Goal: Task Accomplishment & Management: Manage account settings

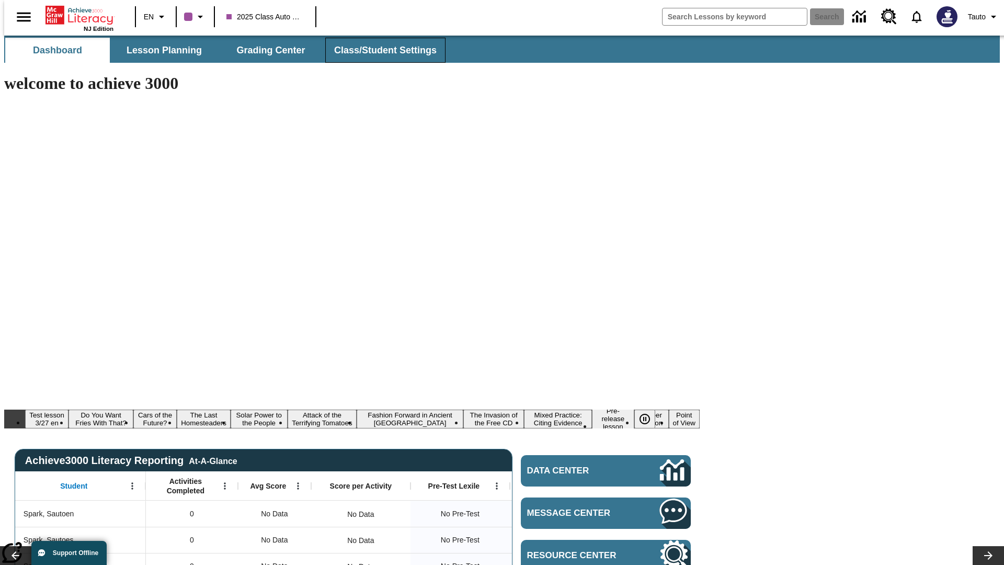
click at [380, 50] on span "Class/Student Settings" at bounding box center [385, 50] width 102 height 12
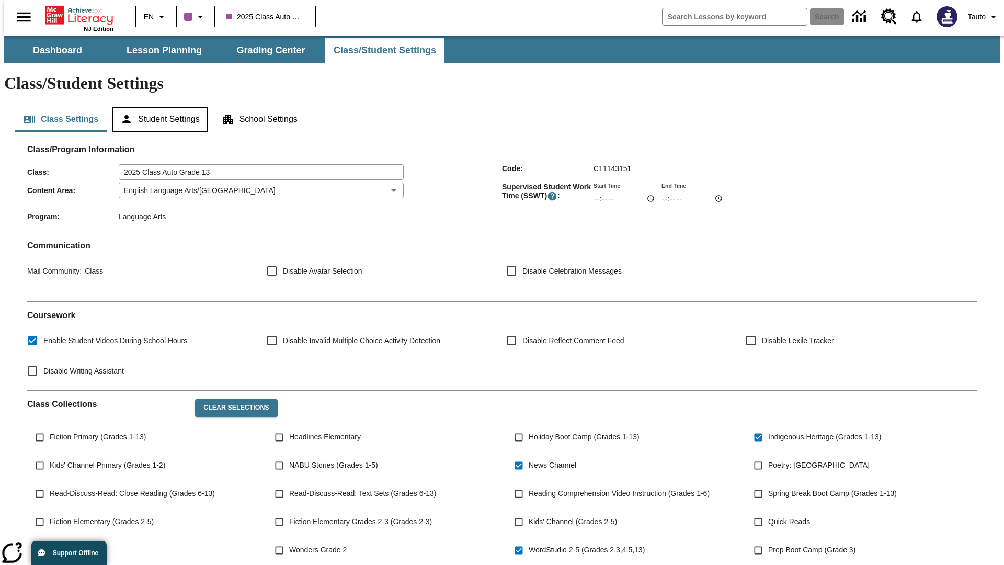
click at [157, 107] on button "Student Settings" at bounding box center [160, 119] width 96 height 25
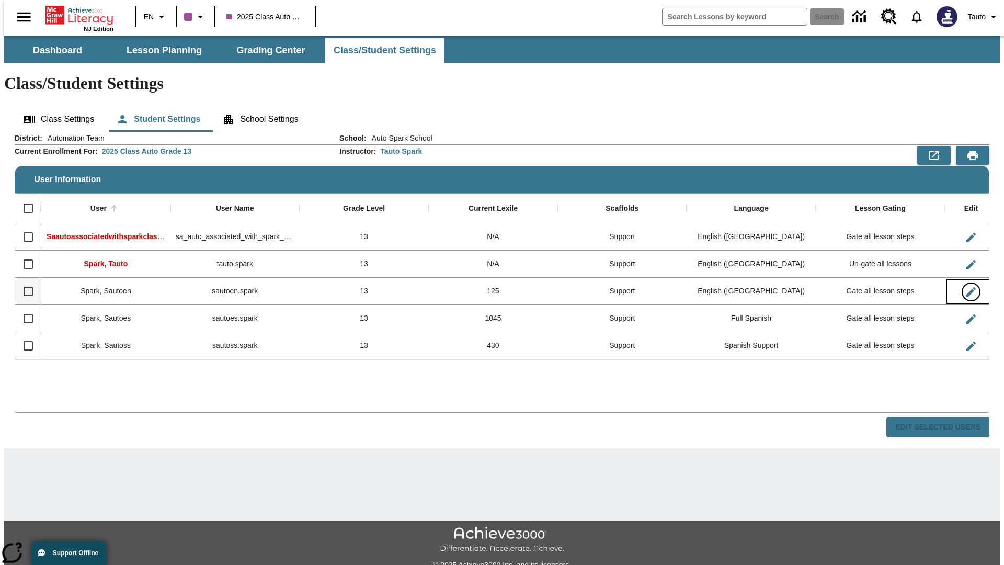
click at [966, 287] on icon "Edit User" at bounding box center [970, 291] width 9 height 9
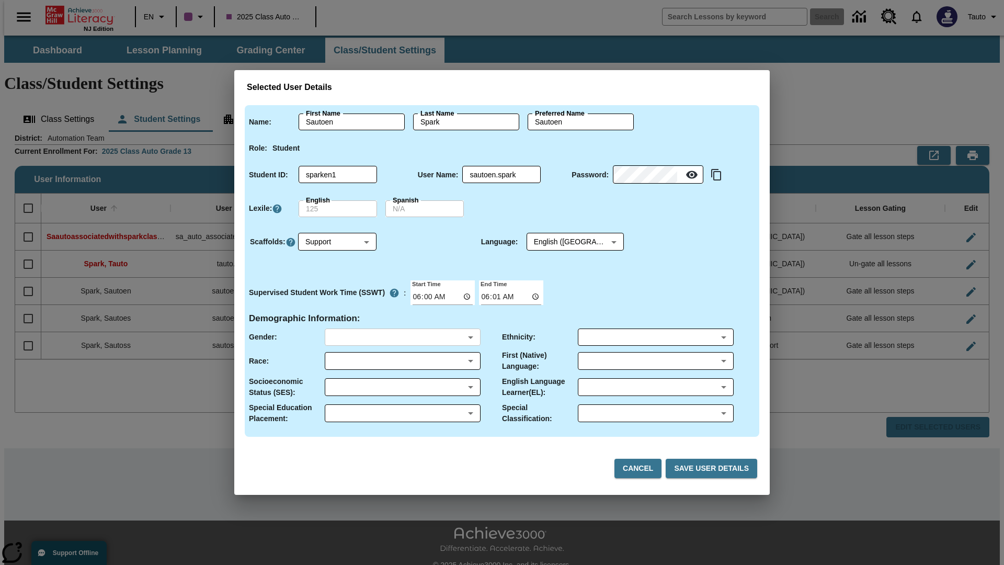
click at [402, 337] on body "Skip to main content NJ Edition EN 2025 Class Auto Grade 13 Search 0 Tauto Dash…" at bounding box center [502, 312] width 996 height 552
click at [402, 361] on body "Skip to main content NJ Edition EN 2025 Class Auto Grade 13 Search 0 Tauto Dash…" at bounding box center [502, 312] width 996 height 552
click at [402, 387] on body "Skip to main content NJ Edition EN 2025 Class Auto Grade 13 Search 0 Tauto Dash…" at bounding box center [502, 312] width 996 height 552
click at [402, 413] on body "Skip to main content NJ Edition EN 2025 Class Auto Grade 13 Search 0 Tauto Dash…" at bounding box center [502, 312] width 996 height 552
click at [655, 337] on body "Skip to main content NJ Edition EN 2025 Class Auto Grade 13 Search 0 Tauto Dash…" at bounding box center [502, 312] width 996 height 552
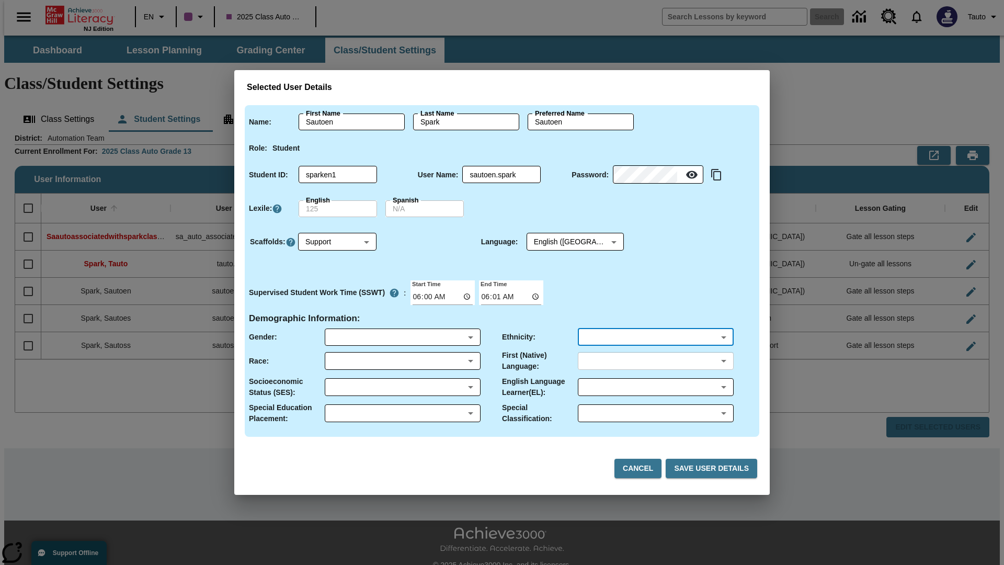
click at [655, 361] on body "Skip to main content NJ Edition EN 2025 Class Auto Grade 13 Search 0 Tauto Dash…" at bounding box center [502, 312] width 996 height 552
click at [655, 387] on body "Skip to main content NJ Edition EN 2025 Class Auto Grade 13 Search 0 Tauto Dash…" at bounding box center [502, 312] width 996 height 552
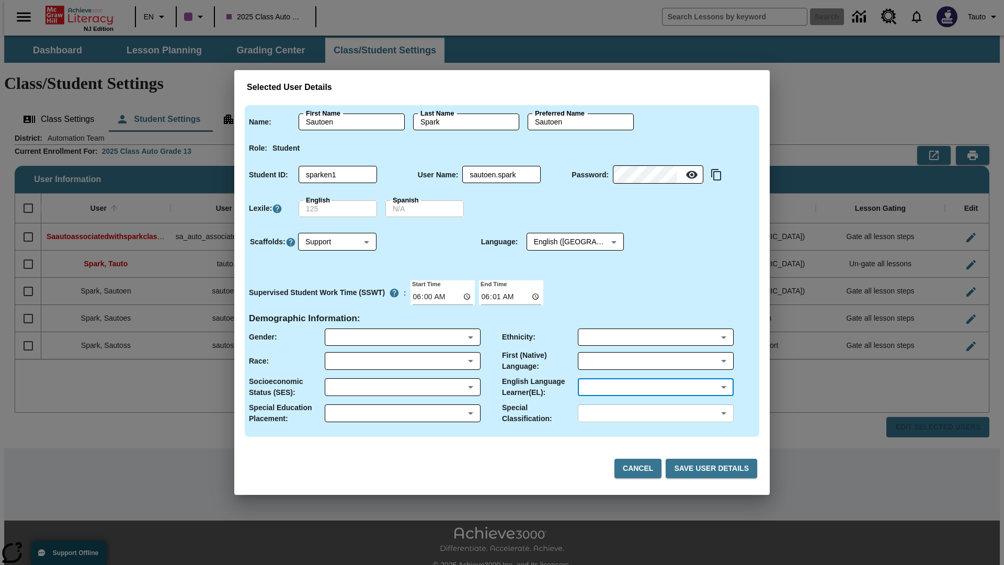
click at [655, 413] on body "Skip to main content NJ Edition EN 2025 Class Auto Grade 13 Search 0 Tauto Dash…" at bounding box center [502, 312] width 996 height 552
